Goal: Transaction & Acquisition: Subscribe to service/newsletter

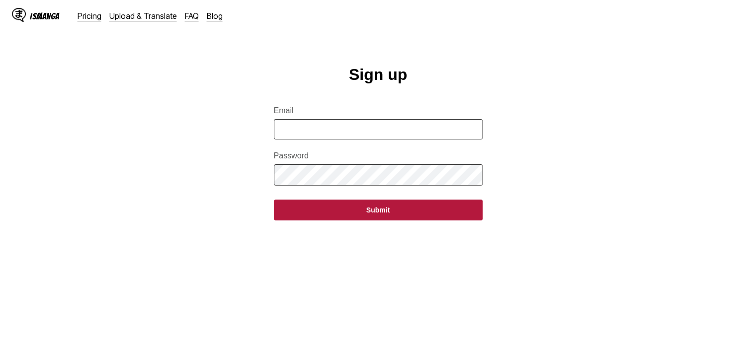
click at [447, 127] on input "Email" at bounding box center [378, 129] width 209 height 20
type input "**********"
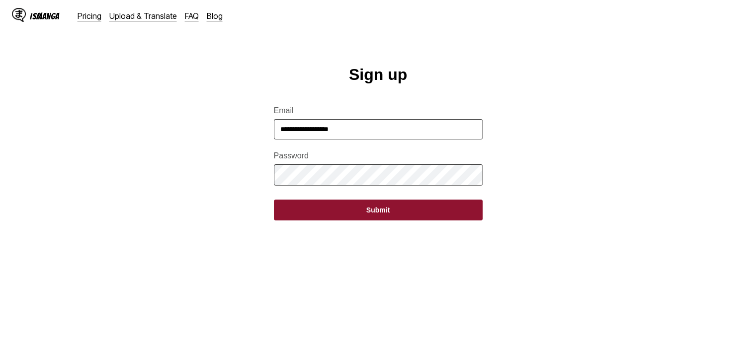
click at [385, 218] on button "Submit" at bounding box center [378, 210] width 209 height 21
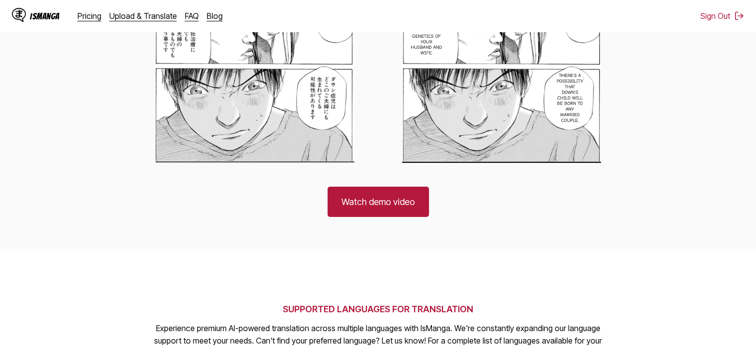
scroll to position [696, 0]
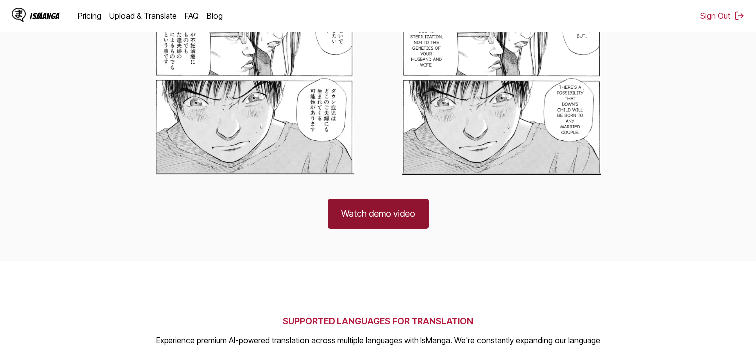
click at [385, 218] on link "Watch demo video" at bounding box center [378, 214] width 101 height 30
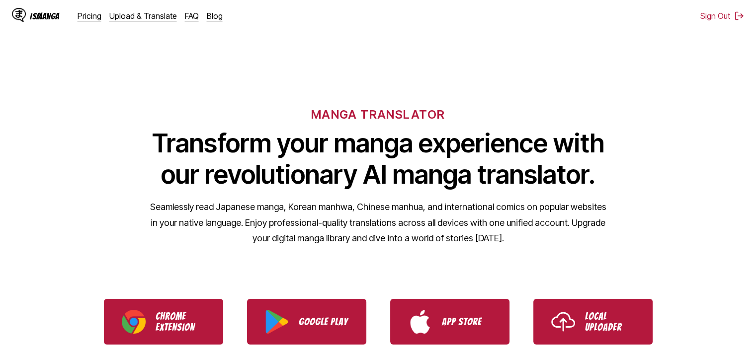
click at [712, 161] on div "MANGA TRANSLATOR Transform your manga experience with our revolutionary AI mang…" at bounding box center [378, 161] width 756 height 190
